Goal: Task Accomplishment & Management: Manage account settings

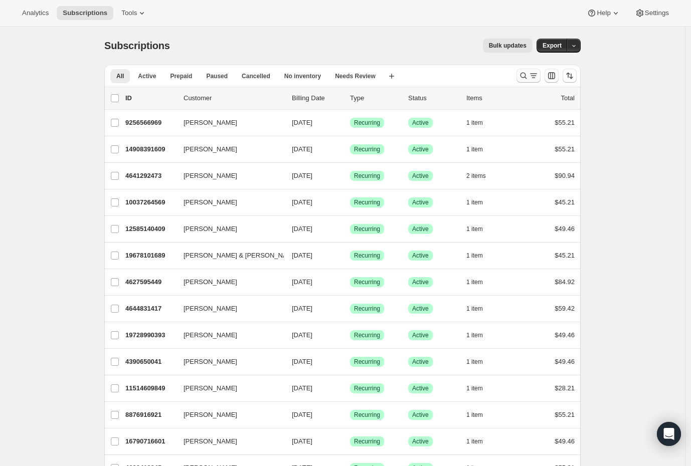
click at [539, 77] on icon "Search and filter results" at bounding box center [534, 76] width 10 height 10
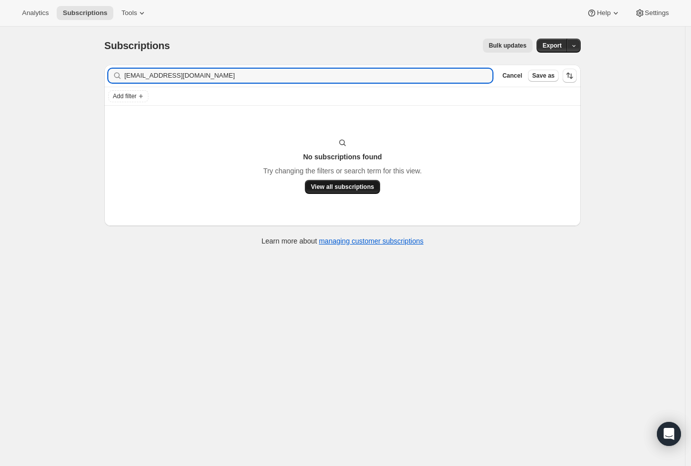
type input "[EMAIL_ADDRESS][DOMAIN_NAME]"
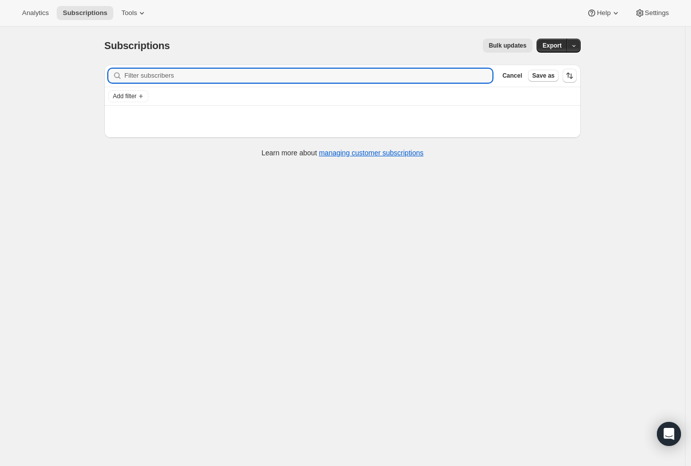
click at [601, 130] on div "Subscriptions. This page is ready Subscriptions Bulk updates More actions Bulk …" at bounding box center [342, 260] width 685 height 466
